Goal: Navigation & Orientation: Go to known website

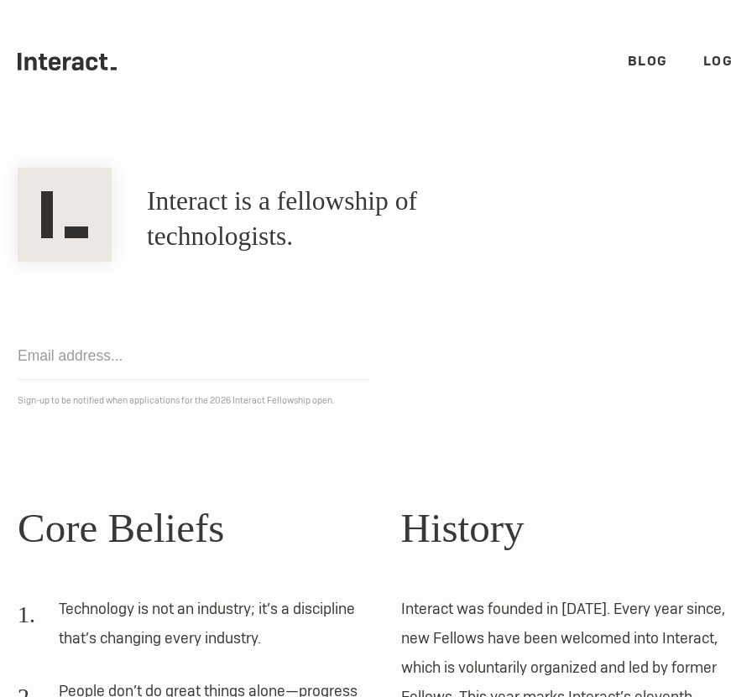
drag, startPoint x: 68, startPoint y: 45, endPoint x: 66, endPoint y: 57, distance: 11.9
click at [68, 46] on ul ".cls-1{fill:#33312f;} interact-brand-logotype-black Blog Login" at bounding box center [383, 61] width 731 height 123
click at [60, 65] on icon ".cls-1{fill:#33312f;} interact-brand-logotype-black" at bounding box center [67, 62] width 99 height 18
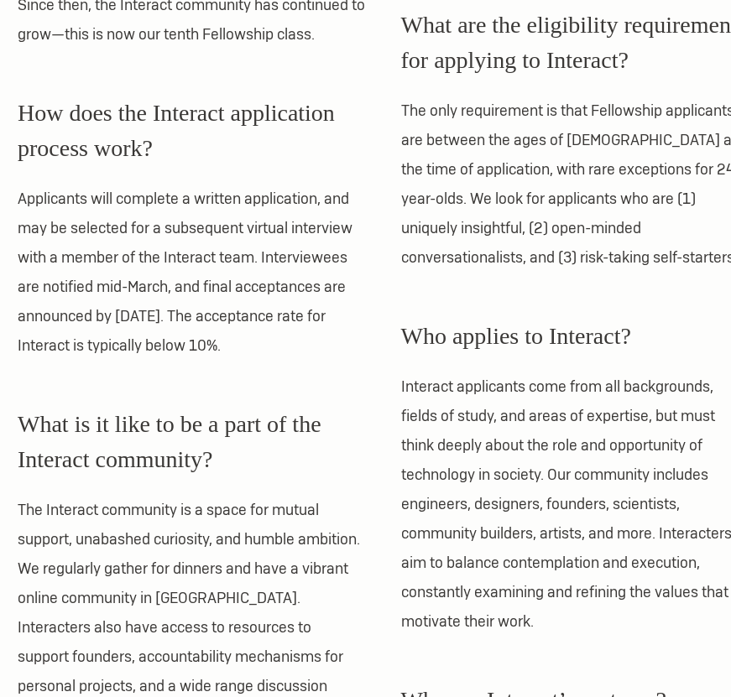
scroll to position [1069, 0]
